Goal: Task Accomplishment & Management: Manage account settings

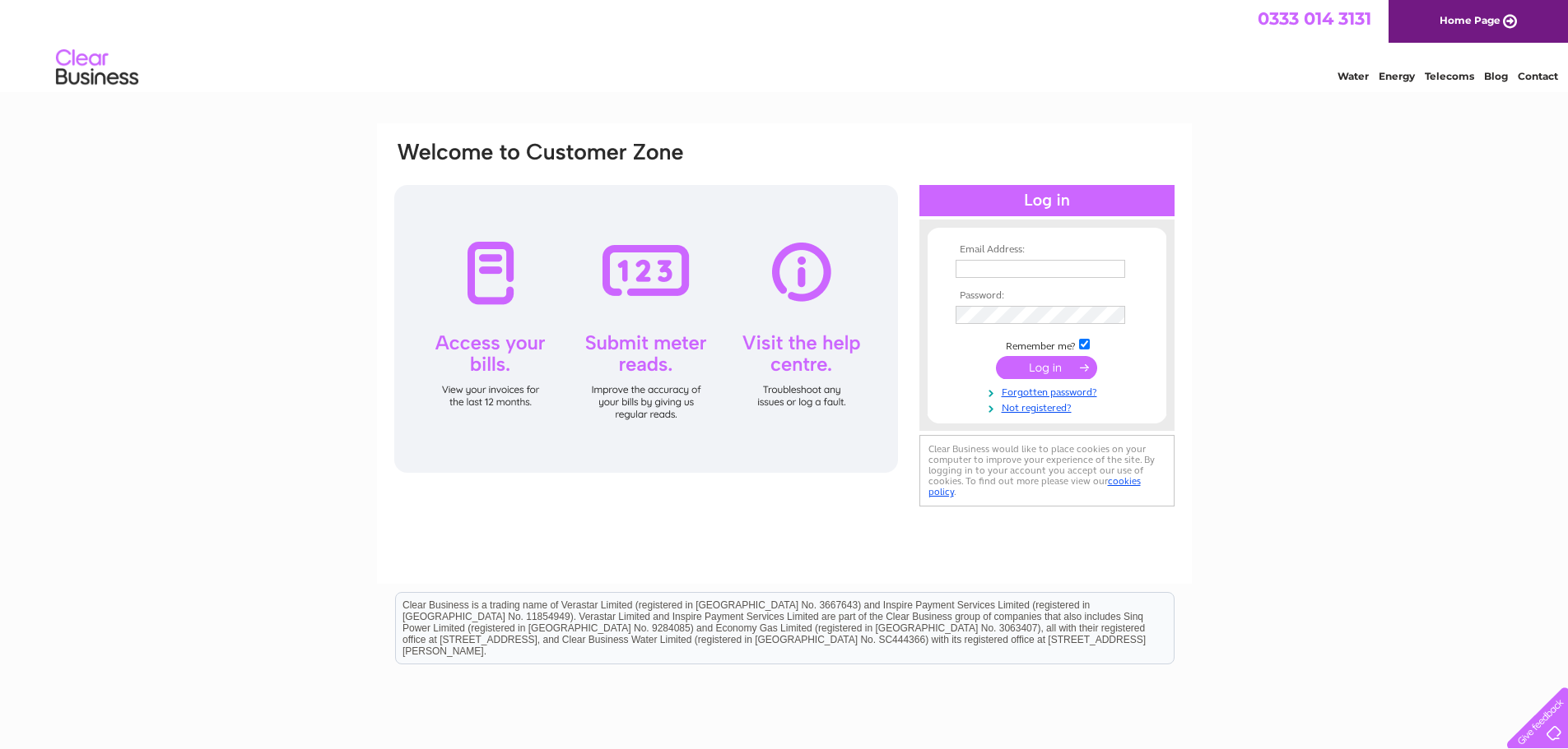
type input "[PERSON_NAME][EMAIL_ADDRESS][DOMAIN_NAME]"
click at [1047, 372] on input "submit" at bounding box center [1046, 367] width 101 height 23
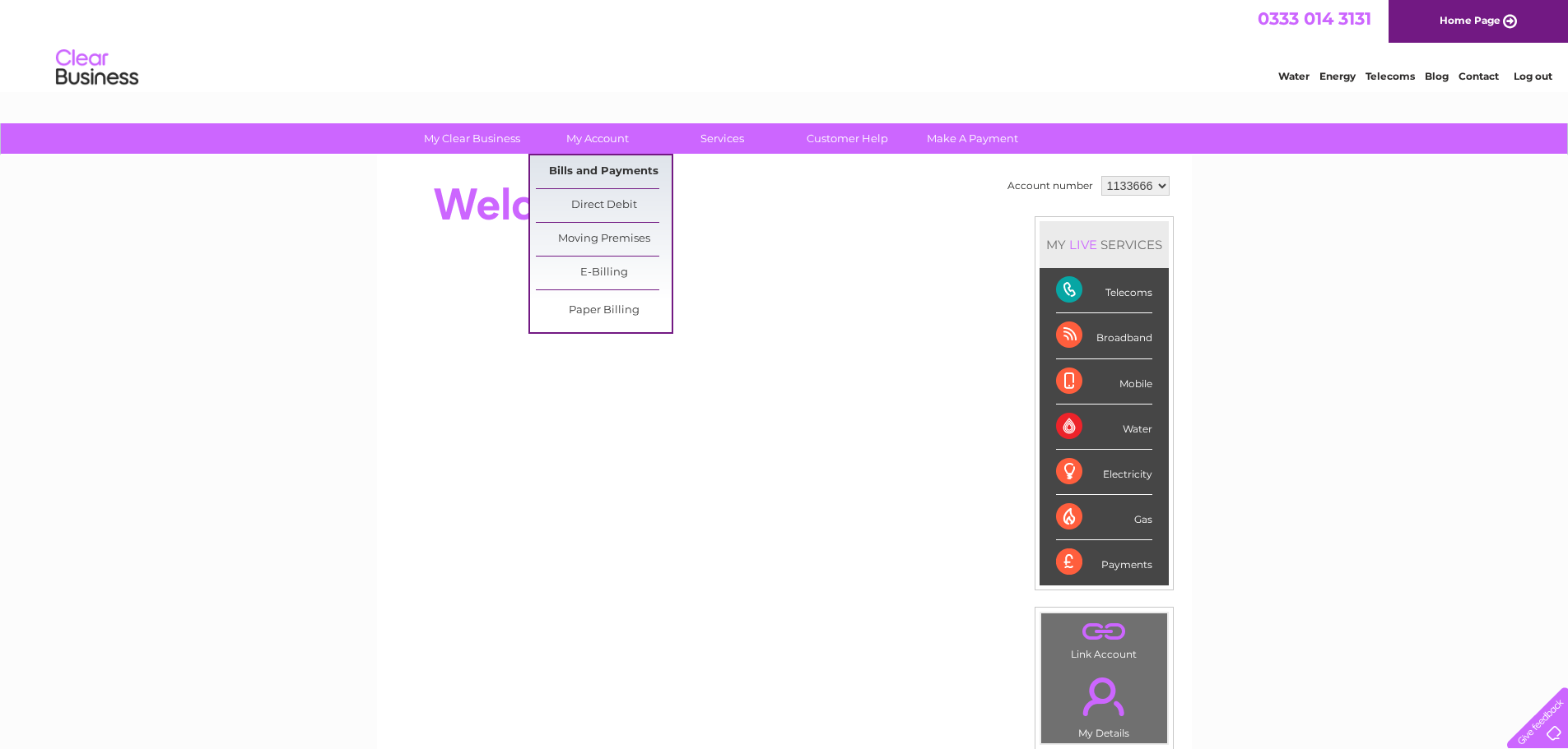
click at [595, 173] on link "Bills and Payments" at bounding box center [603, 172] width 136 height 33
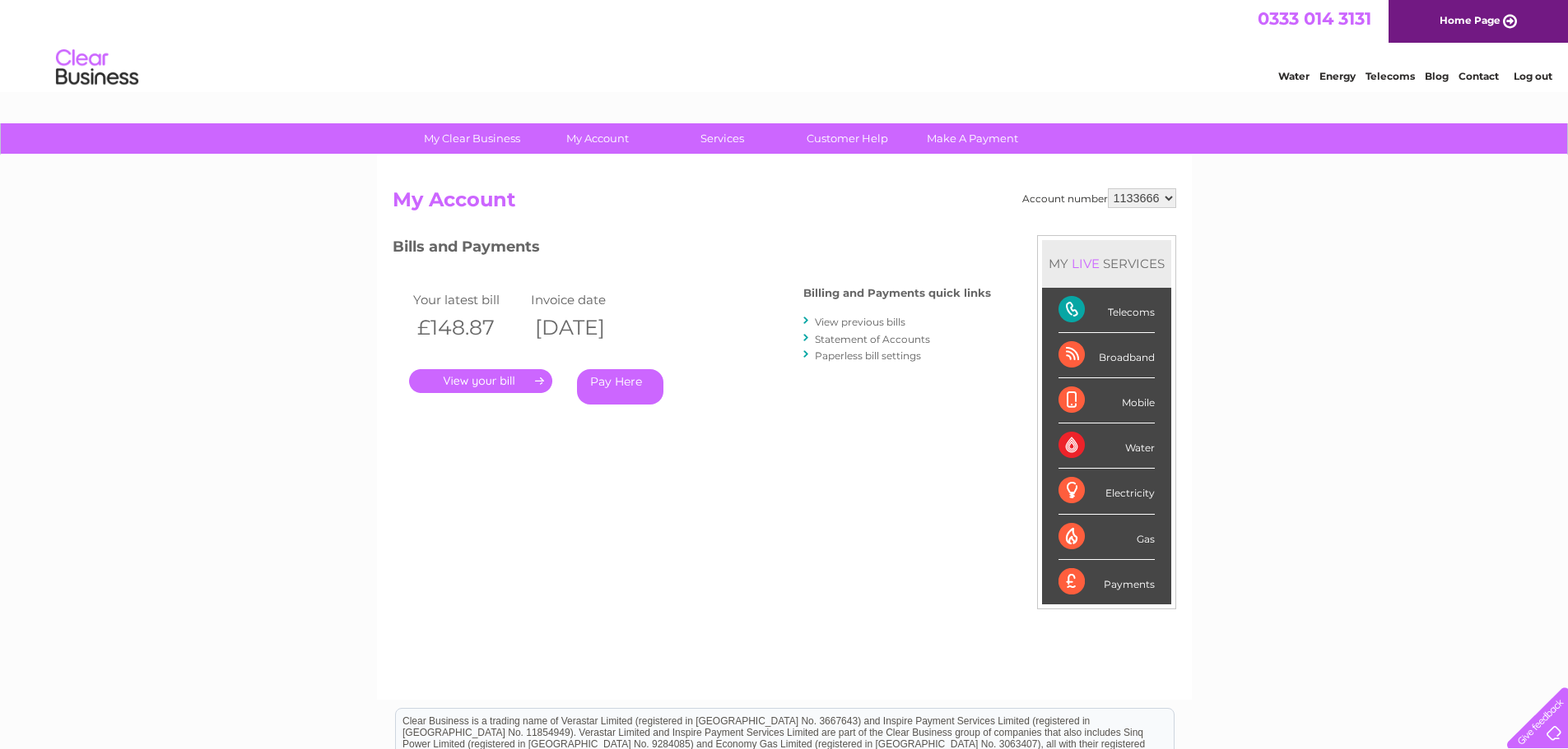
click at [499, 374] on link "." at bounding box center [480, 381] width 143 height 24
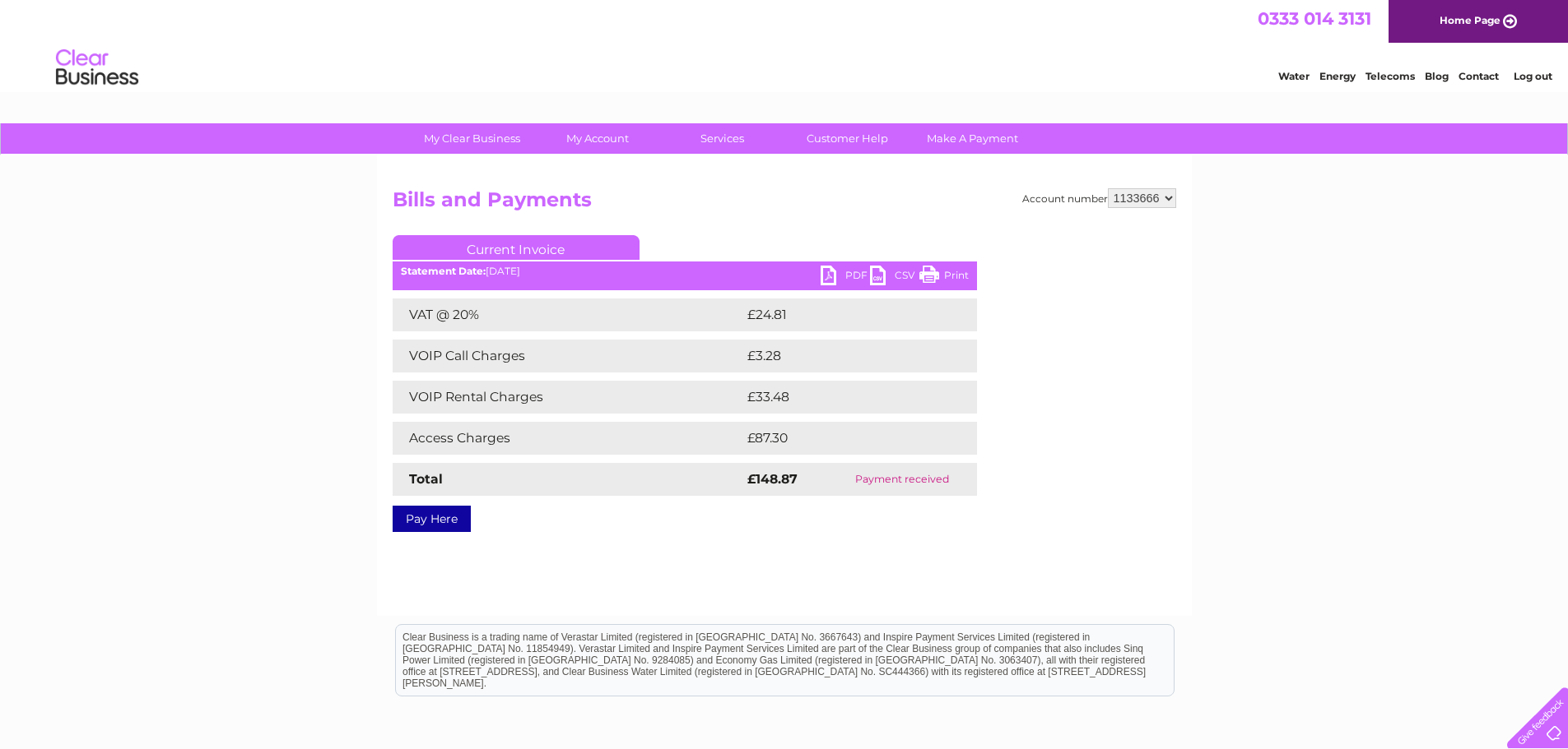
click at [826, 285] on link "PDF" at bounding box center [845, 278] width 49 height 24
click at [838, 278] on link "PDF" at bounding box center [845, 278] width 49 height 24
